Goal: Task Accomplishment & Management: Manage account settings

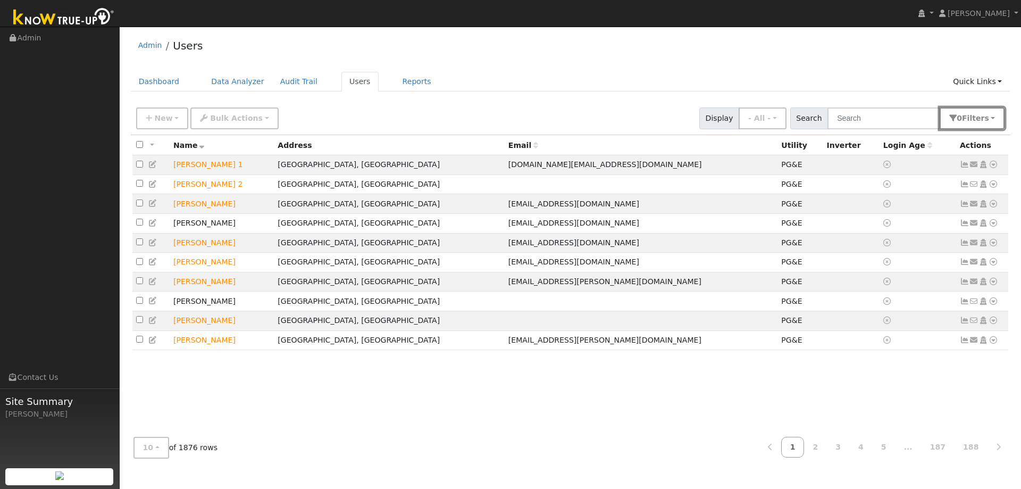
click at [957, 111] on button "0 Filter s" at bounding box center [972, 118] width 65 height 22
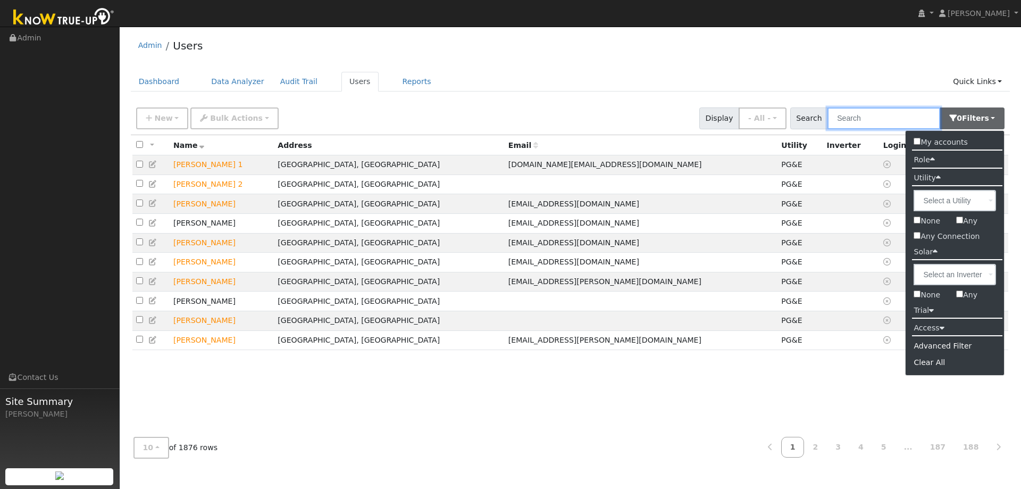
click at [903, 113] on input "text" at bounding box center [884, 118] width 113 height 22
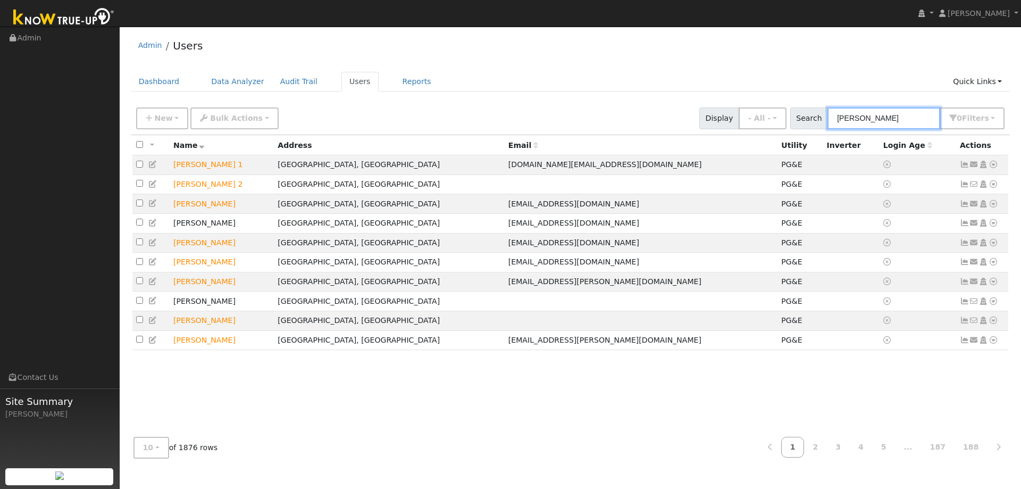
type input "[PERSON_NAME]"
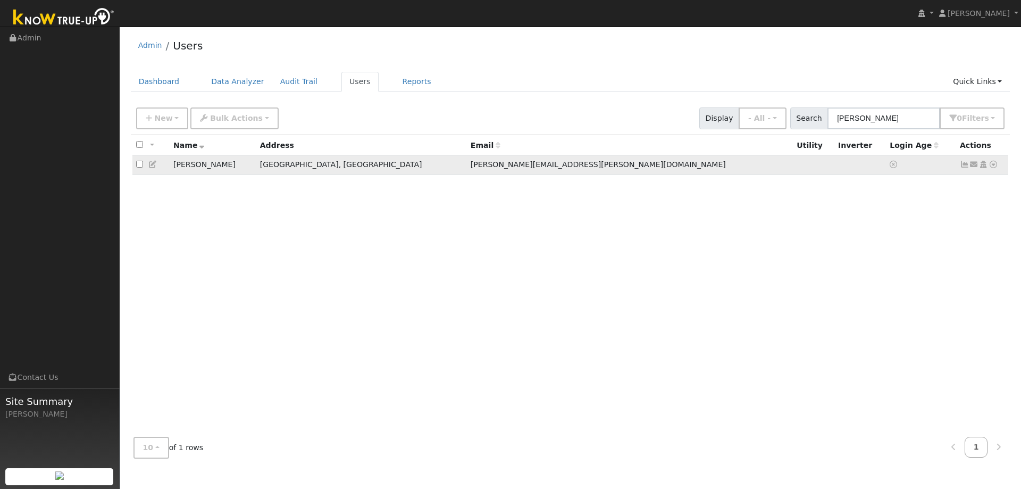
click at [204, 164] on td "[PERSON_NAME]" at bounding box center [213, 165] width 87 height 20
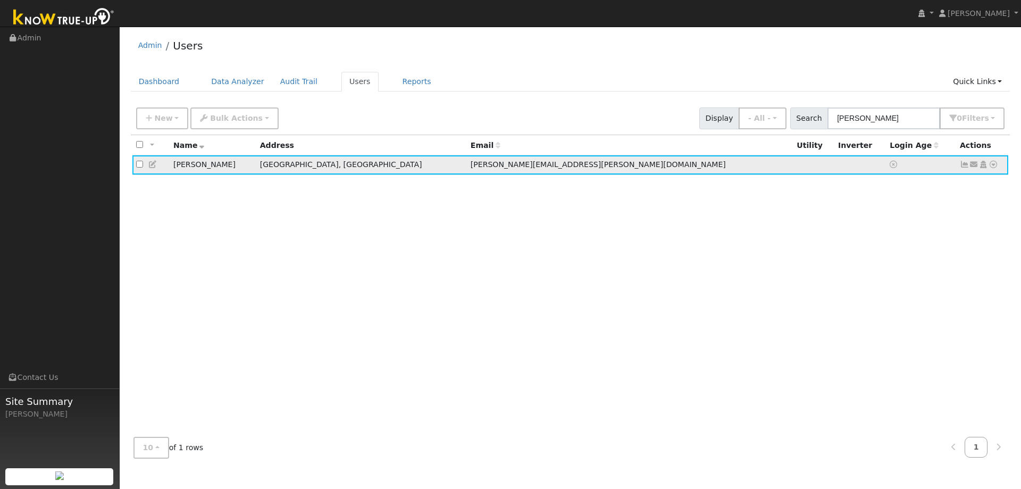
click at [204, 164] on td "[PERSON_NAME]" at bounding box center [213, 165] width 87 height 20
click at [967, 164] on icon at bounding box center [965, 164] width 10 height 7
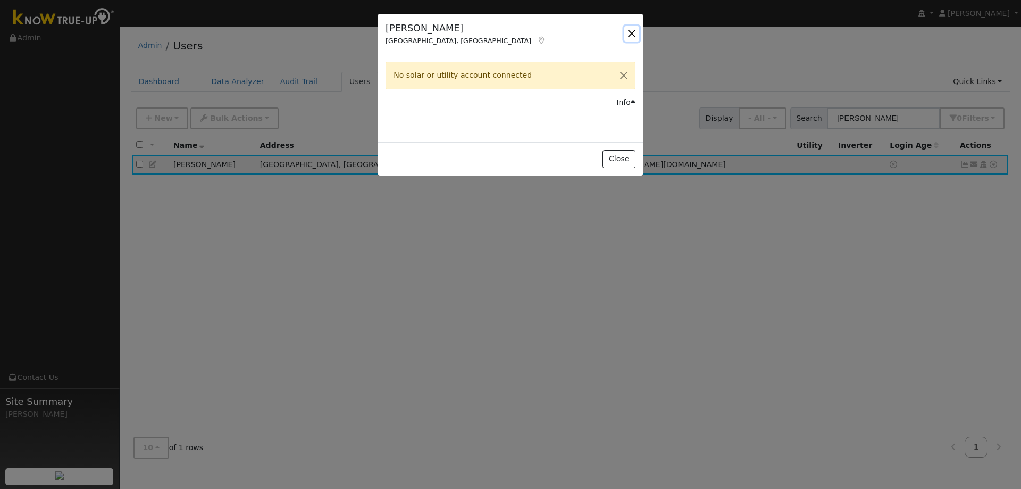
click at [631, 31] on button "button" at bounding box center [631, 33] width 15 height 15
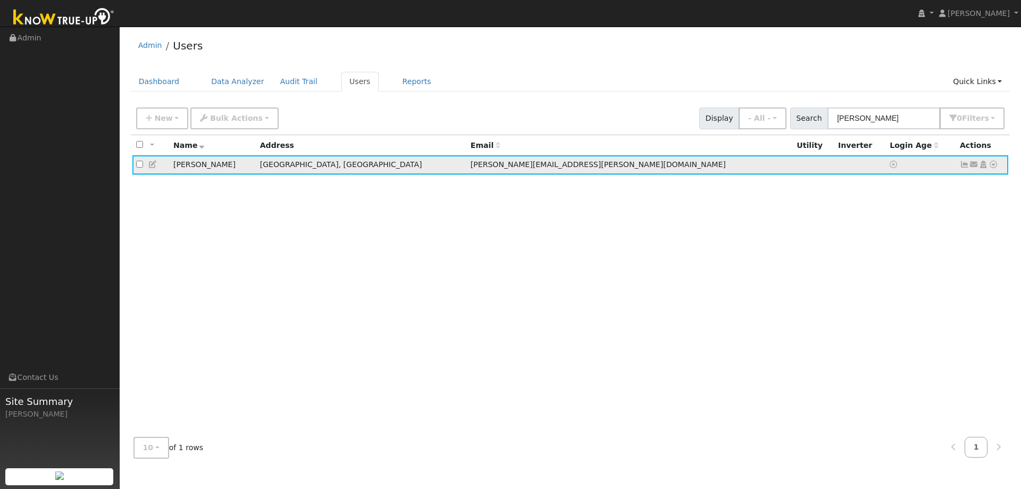
click at [964, 162] on icon at bounding box center [965, 164] width 10 height 7
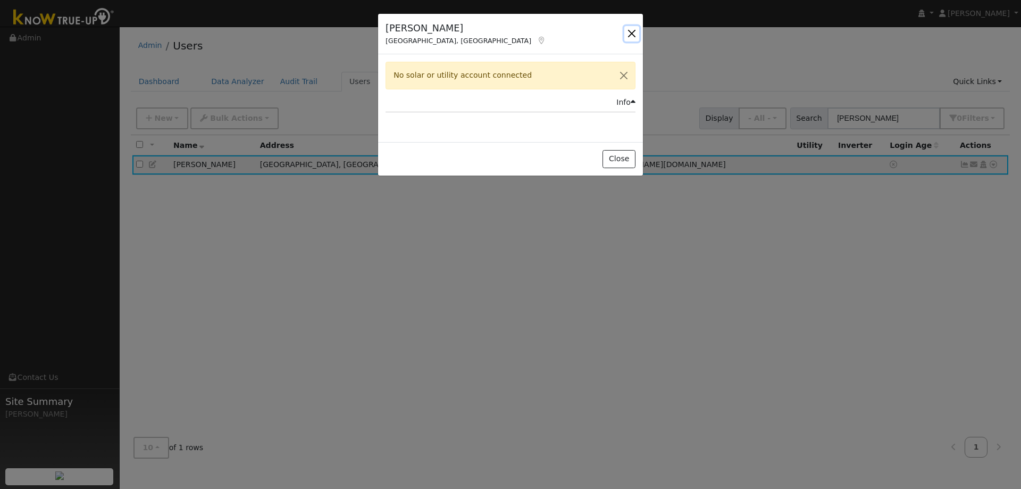
click at [631, 35] on button "button" at bounding box center [631, 33] width 15 height 15
